Goal: Download file/media

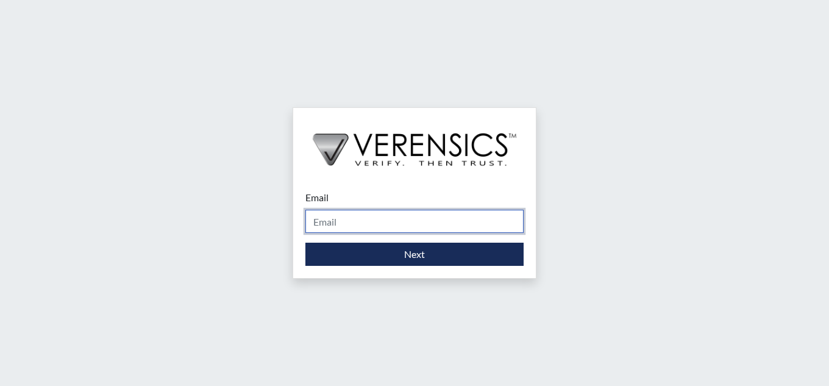
click at [426, 224] on input "Email" at bounding box center [414, 221] width 218 height 23
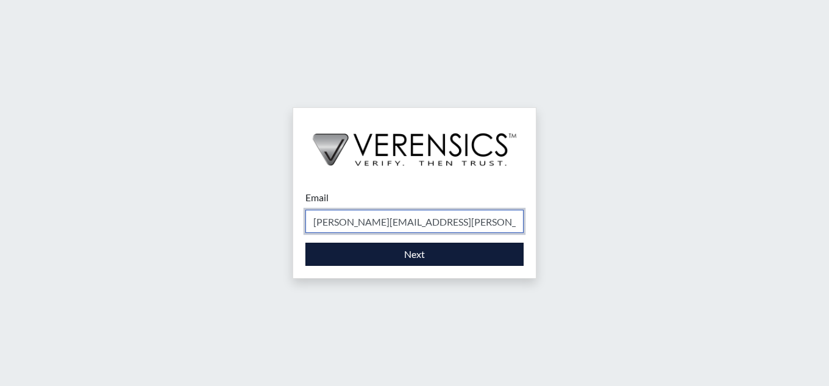
type input "[PERSON_NAME][EMAIL_ADDRESS][PERSON_NAME][DOMAIN_NAME]"
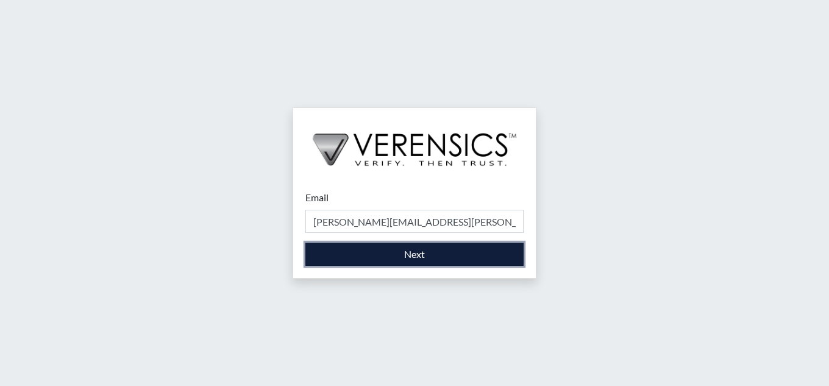
click at [412, 251] on button "Next" at bounding box center [414, 254] width 218 height 23
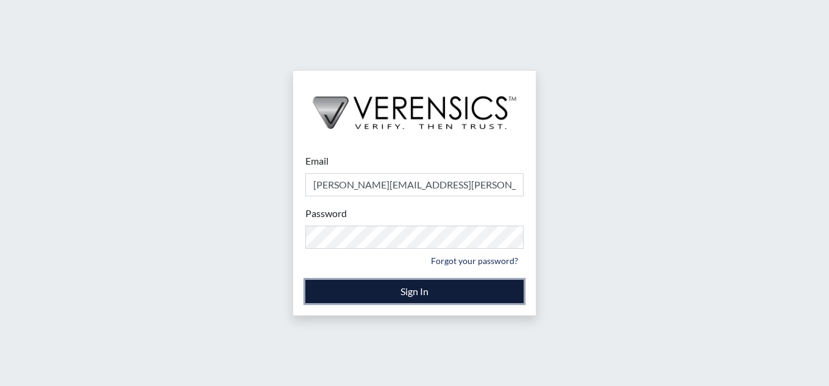
click at [403, 294] on button "Sign In" at bounding box center [414, 291] width 218 height 23
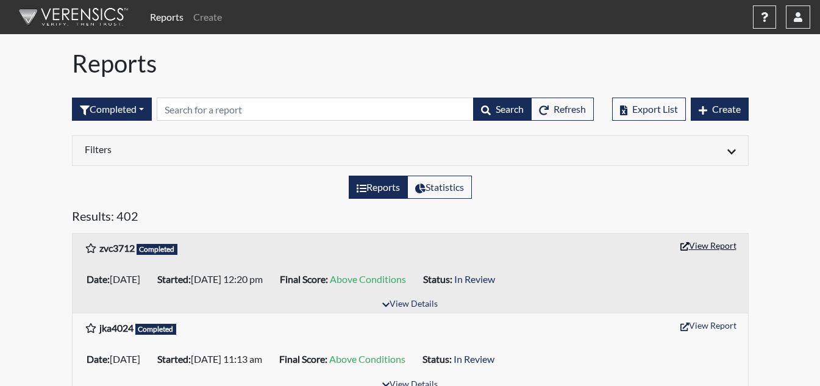
click at [719, 236] on button "View Report" at bounding box center [708, 245] width 67 height 19
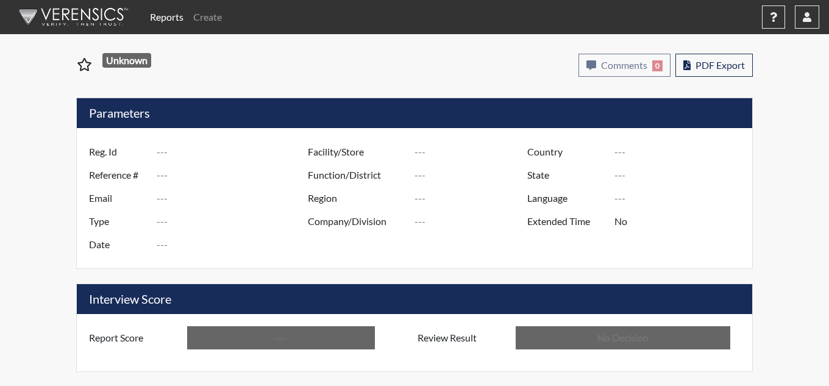
type input "zvc3712"
type input "51679"
type input "---"
type input "Corrections Pre-Employment"
type input "Oct 9, 2025"
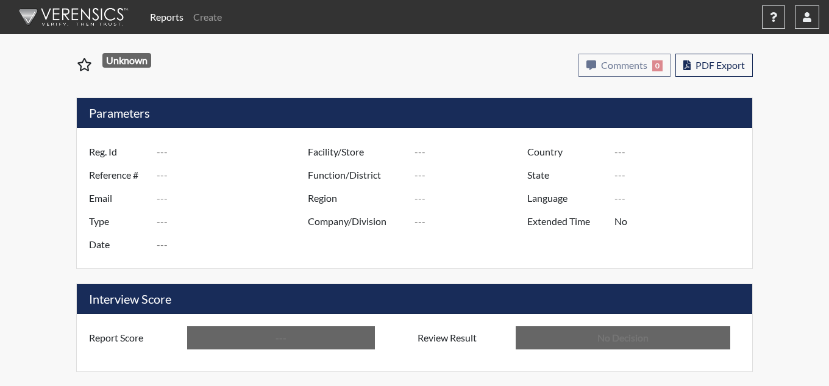
type input "[PERSON_NAME]"
type input "[GEOGRAPHIC_DATA]"
type input "[US_STATE]"
type input "English"
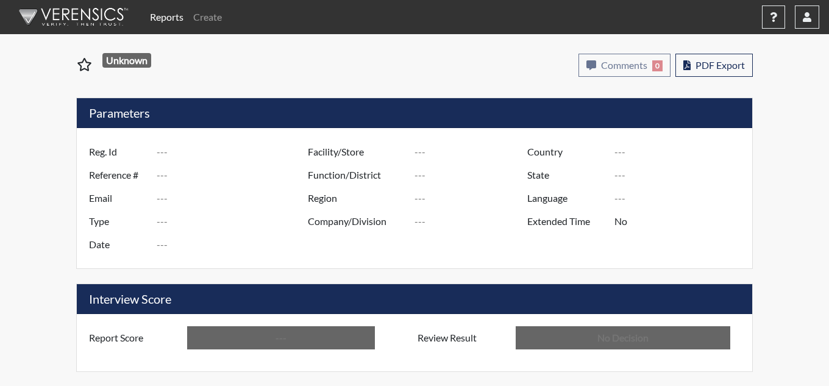
type input "Above Conditions"
type input "In Review"
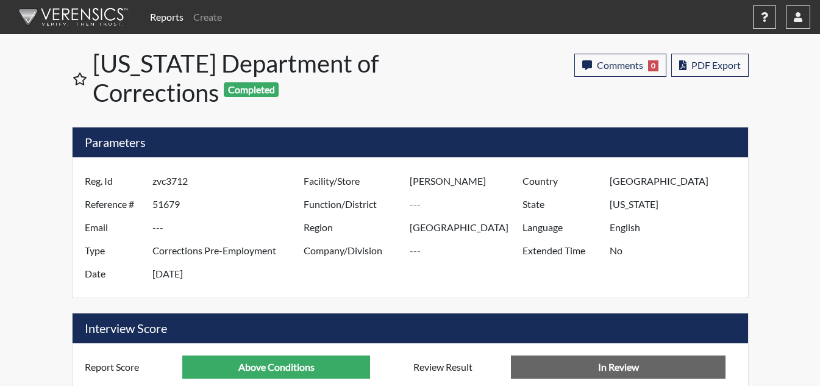
scroll to position [202, 507]
click at [701, 65] on span "PDF Export" at bounding box center [715, 65] width 49 height 12
